Goal: Communication & Community: Answer question/provide support

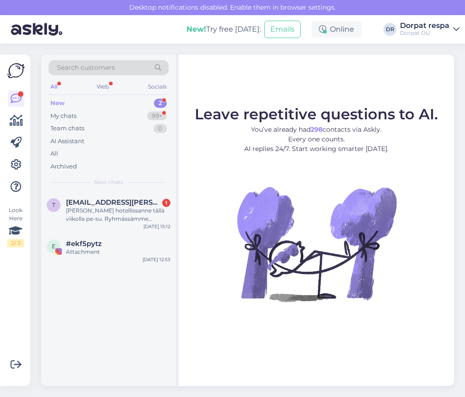
click at [95, 102] on div "New 2" at bounding box center [109, 103] width 120 height 13
click at [93, 114] on div "My chats 99+" at bounding box center [109, 116] width 120 height 13
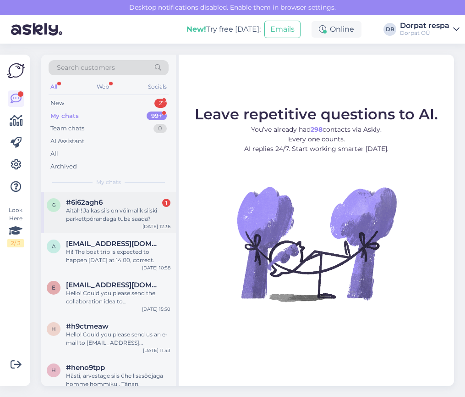
click at [101, 202] on span "#6i62agh6" at bounding box center [84, 202] width 37 height 8
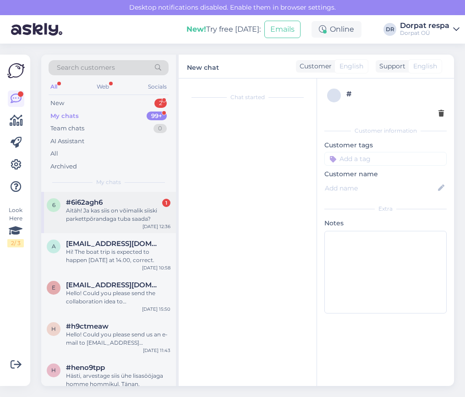
scroll to position [75, 0]
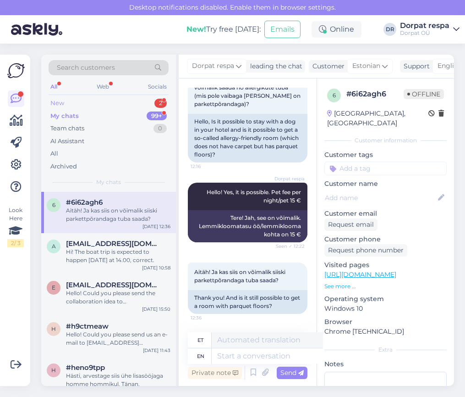
click at [92, 106] on div "New 2" at bounding box center [109, 103] width 120 height 13
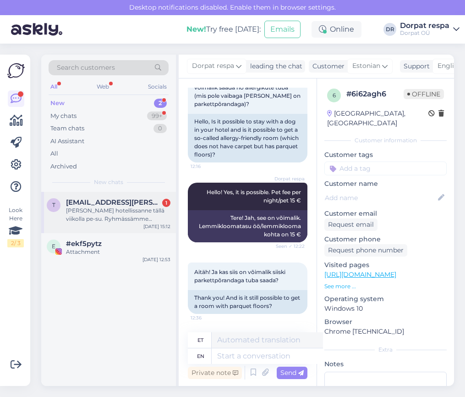
click at [110, 215] on div "[PERSON_NAME] hotellissanne tällä viikolla pe-su. Ryhmässämme kysytään, ketkä l…" at bounding box center [118, 214] width 105 height 17
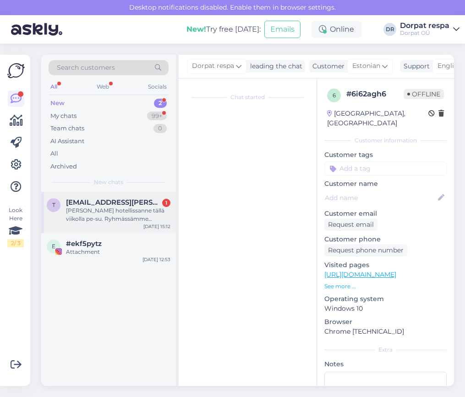
scroll to position [0, 0]
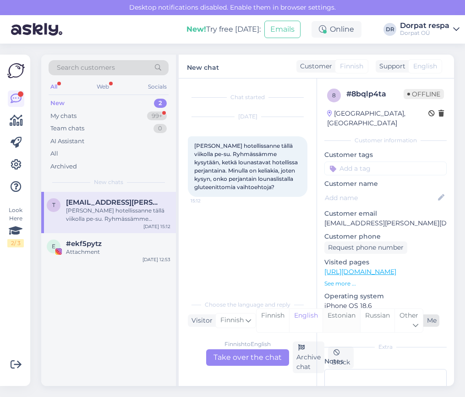
click at [333, 315] on div "Estonian" at bounding box center [342, 320] width 38 height 23
click at [304, 315] on div "English" at bounding box center [305, 320] width 33 height 23
click at [248, 359] on div "Finnish to English Take over the chat" at bounding box center [247, 357] width 83 height 17
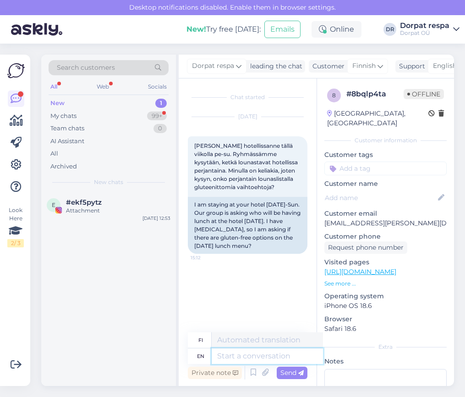
click at [241, 355] on textarea at bounding box center [267, 356] width 111 height 16
type textarea "Hello"
type textarea "Hei"
type textarea "Hello,"
type textarea "Hei,"
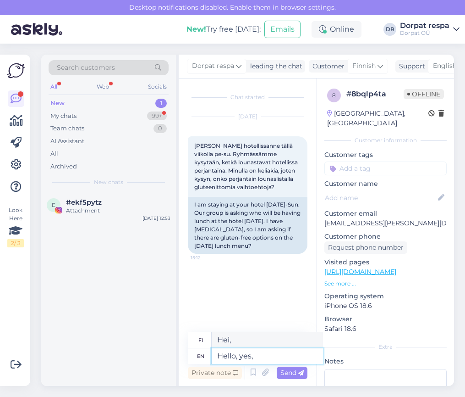
type textarea "Hello, yes, w"
type textarea "Hei, kyllä,"
type textarea "Hello, yes, we"
type textarea "Hei, kyllä, me"
type textarea "Hello, yes, we can a"
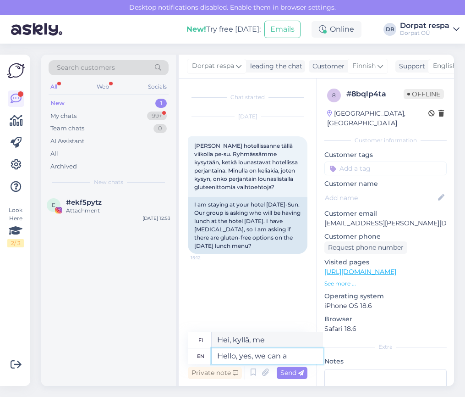
type textarea "Hei, kyllä, voimme"
type textarea "Hello, yes, we can arrange"
type textarea "Hei, kyllä, voimme järjestää"
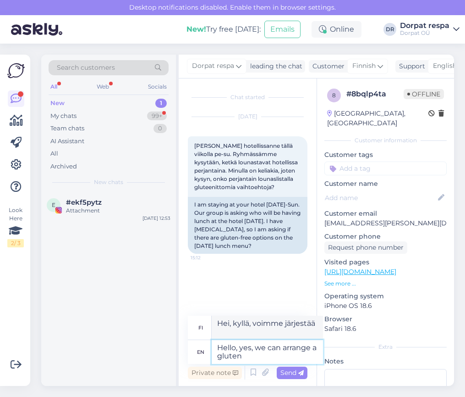
type textarea "Hello, yes, we can arrange a gluten-"
type textarea "Hei, kyllä, voimme järjestää gluteenittoman"
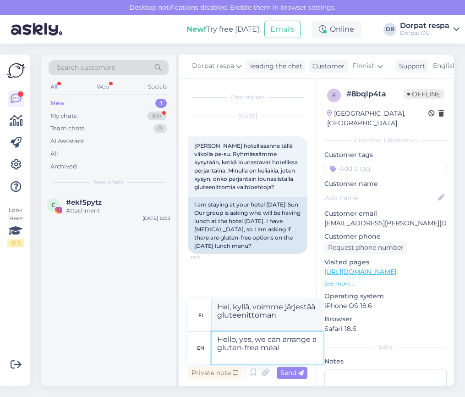
type textarea "Hello, yes, we can arrange a gluten-free meal f"
type textarea "Hei, kyllä, voimme järjestää gluteenittoman aterian."
type textarea "Hello, yes, we can arrange a gluten-free meal for y"
type textarea "Hei, kyllä, voimme järjestää gluteenittoman aterian"
type textarea "Hello, yes, we can arrange a gluten-free meal for you"
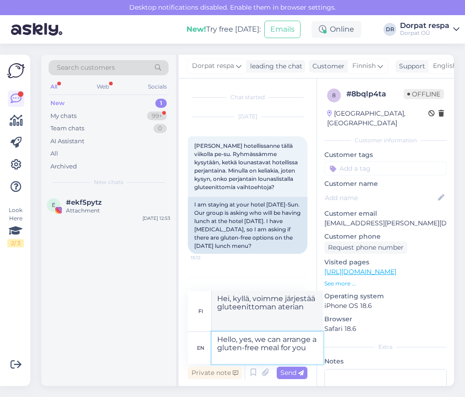
type textarea "Hei, kyllä, voimme järjestää sinulle gluteenittoman aterian."
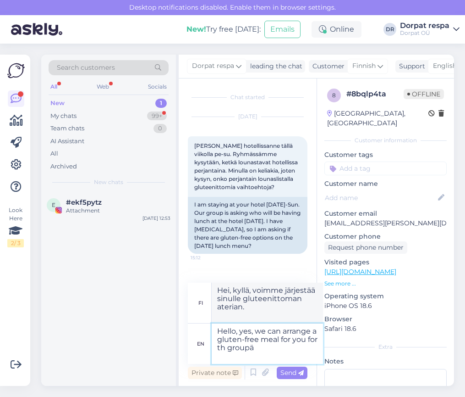
type textarea "Hello, yes, we can arrange a gluten-free meal for you for th group"
type textarea "Hei, kyllä, voimme järjestää teille gluteenittoman aterian ryhmällenne."
type textarea "Hello, yes, we can arrange a gluten-free meal for you for th groupś"
type textarea "Hei, kyllä, voimme järjestää teille gluteenittoman aterian tälle ryhmälle."
click at [289, 345] on textarea "Hello, yes, we can arrange a gluten-free meal for you for th group" at bounding box center [267, 343] width 111 height 40
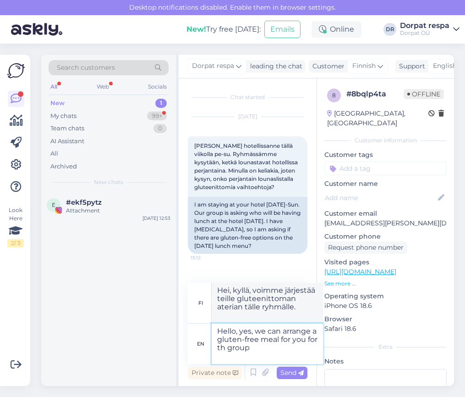
type textarea "Hello, yes, we can arrange a gluten-free meal for you for the group"
click at [264, 353] on textarea "Hello, yes, we can arrange a gluten-free meal for you for the group" at bounding box center [267, 343] width 111 height 40
type textarea "Hei, kyllä, voimme järjestää teille ryhmälle gluteenittoman aterian."
drag, startPoint x: 258, startPoint y: 355, endPoint x: 219, endPoint y: 353, distance: 39.5
click at [219, 353] on textarea "Hello, yes, we can arrange a gluten-free meal for you for the group" at bounding box center [267, 343] width 111 height 40
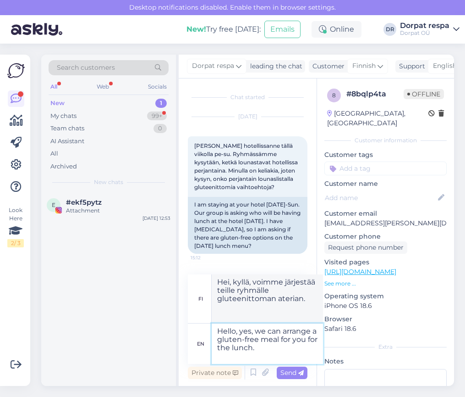
type textarea "Hello, yes, we can arrange a gluten-free meal for you for the lunch."
type textarea "Hei, kyllä, voimme järjestää sinulle gluteenittoman lounaan."
type textarea "Hello, yes, we can arrange a gluten-free meal for you for the lunch. Easiest a"
type textarea "Hei, kyllä, voimme järjestää sinulle gluteenittoman lounaan. Helpoin tapa on…"
type textarea "Hello, yes, we can arrange a gluten-free meal for you for the lunch. Easiest and"
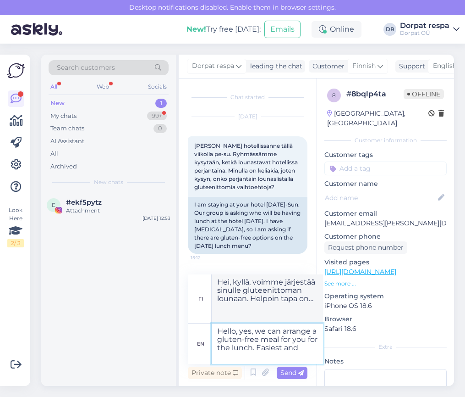
type textarea "Hei, kyllä, voimme järjestää sinulle gluteenittoman lounaan. Helpoin ja"
type textarea "Hello, yes, we can arrange a gluten-free meal for you for the lunch. Easiest an…"
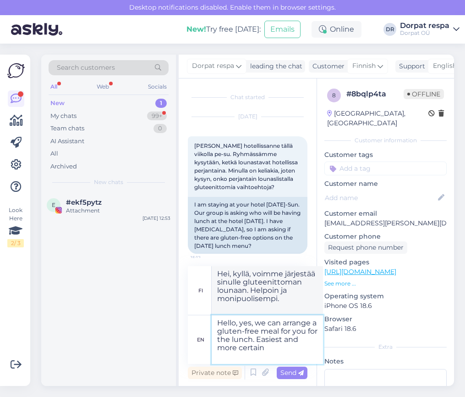
type textarea "Hei, kyllä, voimme järjestää sinulle gluteenittoman lounaan. Helpoin ja varmin …"
type textarea "Hello, yes, we can arrange a gluten-free meal for you for the lunch. Easiest an…"
drag, startPoint x: 265, startPoint y: 356, endPoint x: 207, endPoint y: 323, distance: 66.8
click at [207, 323] on div "en Hello, yes, we can arrange a gluten-free meal for you for the lunch. Easiest…" at bounding box center [255, 339] width 135 height 49
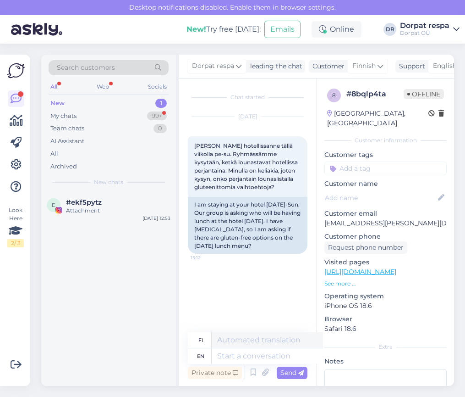
click at [243, 275] on div "Chat started [DATE] [PERSON_NAME][GEOGRAPHIC_DATA] tällä viikolla pe-su. Ryhmäs…" at bounding box center [252, 206] width 128 height 236
